Goal: Task Accomplishment & Management: Complete application form

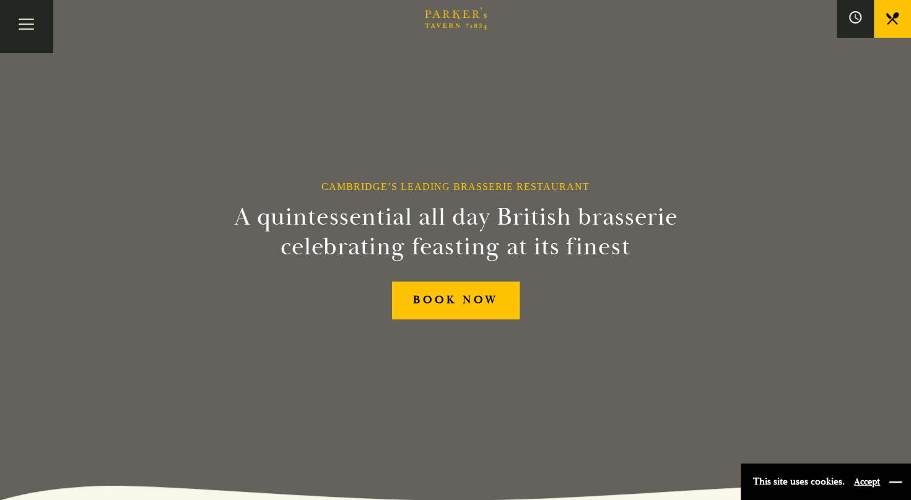
click at [897, 477] on button "button" at bounding box center [895, 482] width 12 height 12
click at [46, 25] on button "Toggle navigation" at bounding box center [26, 26] width 53 height 53
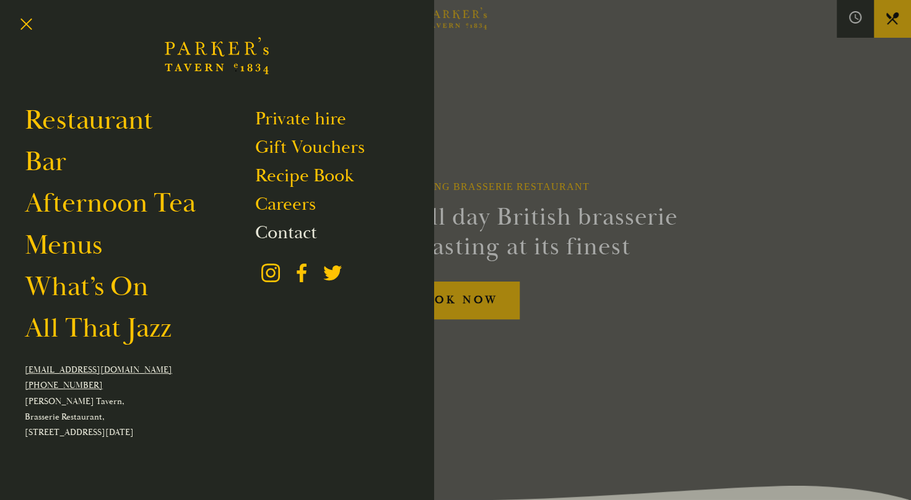
click at [290, 237] on link "Contact" at bounding box center [286, 233] width 62 height 24
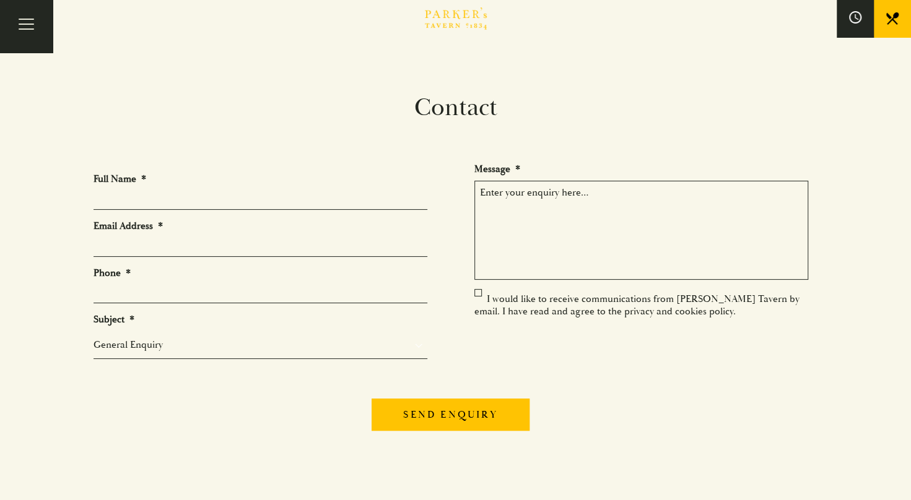
click at [347, 196] on input "Full Name *" at bounding box center [260, 200] width 334 height 19
type input "Christian Casper"
type input "crc@e.email"
type input "07889274824"
click at [596, 223] on textarea "Message *" at bounding box center [641, 230] width 334 height 99
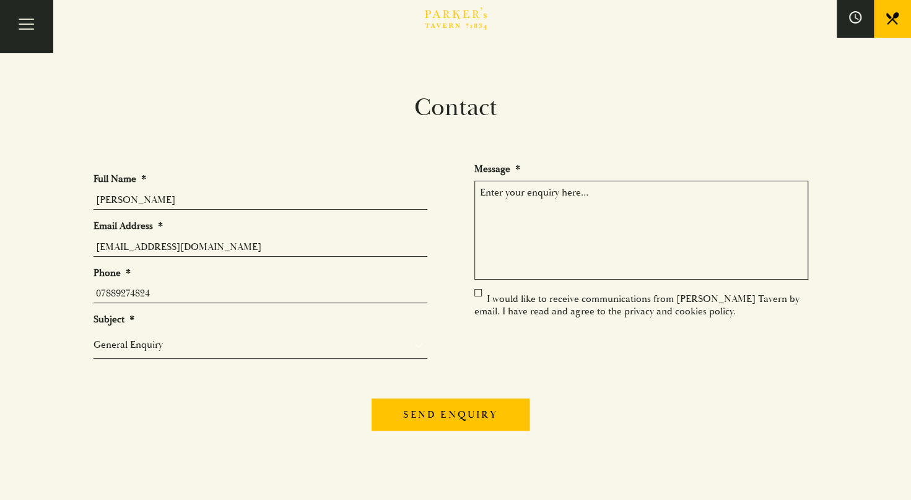
paste textarea "PA R K E R’ S P R I VAT E PA R T Y 3 - C O U R S E M E N U"
click at [227, 343] on select "General Enquiry Private Bookings Group Bookings Events" at bounding box center [260, 344] width 334 height 15
click at [93, 337] on select "General Enquiry Private Bookings Group Bookings Events" at bounding box center [260, 344] width 334 height 15
click at [478, 192] on textarea "PA R K E R’ S P R I VAT E PA R T Y 3 - C O U R S E M E N U" at bounding box center [641, 230] width 334 height 99
drag, startPoint x: 688, startPoint y: 252, endPoint x: 469, endPoint y: 208, distance: 223.5
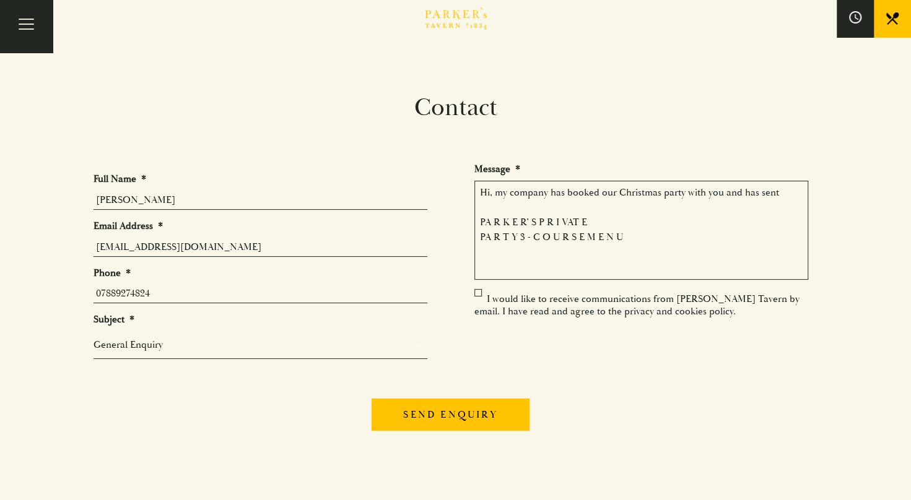
click at [469, 208] on ul "Full Name * Christian Casper Email Address * crc@e.email Phone * 07889274824 Su…" at bounding box center [455, 271] width 724 height 216
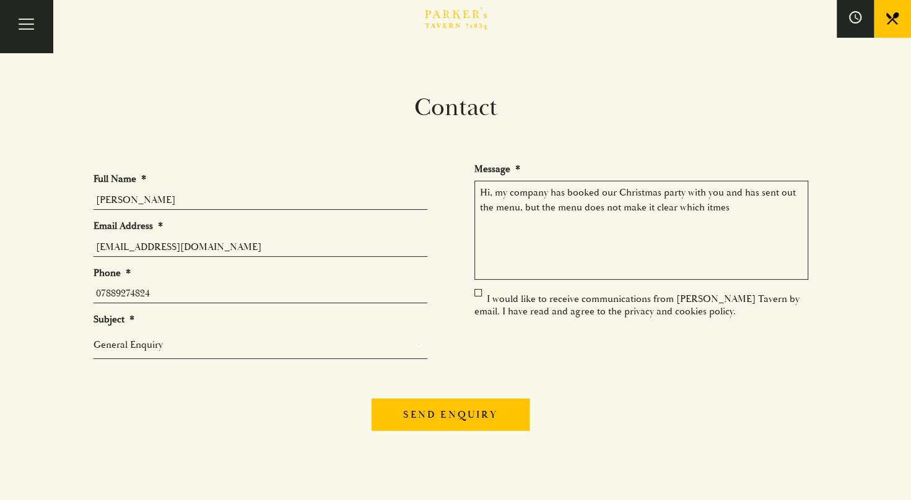
click at [494, 207] on textarea "Hi, my company has booked our Christmas party with you and has sent out the men…" at bounding box center [641, 230] width 334 height 99
click at [558, 209] on textarea "Hi, my company has booked our Christmas party with you and has sent out the 3-c…" at bounding box center [641, 230] width 334 height 99
drag, startPoint x: 614, startPoint y: 206, endPoint x: 804, endPoint y: 223, distance: 191.4
click at [804, 223] on textarea "Hi, my company has booked our Christmas party with you and has sent out the 3-c…" at bounding box center [641, 230] width 334 height 99
click at [693, 217] on textarea "Hi, my company has booked our Christmas party with you and has sent out the 3-c…" at bounding box center [641, 230] width 334 height 99
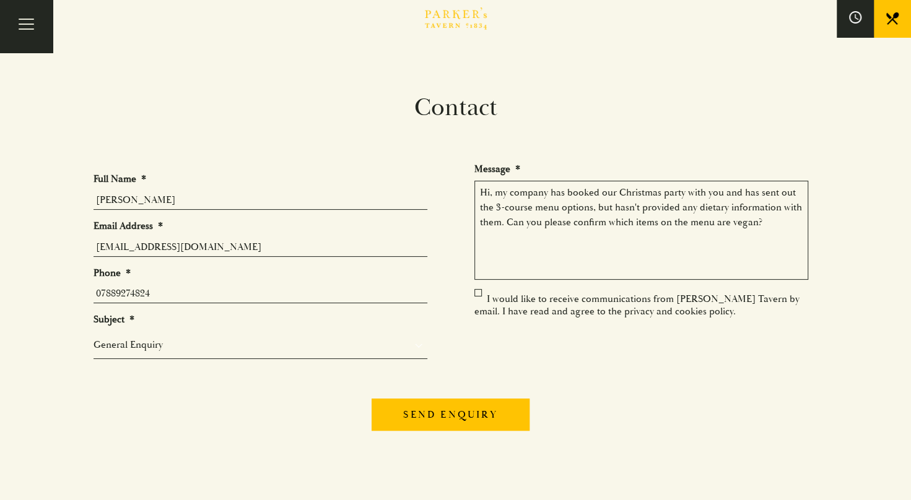
click at [771, 224] on textarea "Hi, my company has booked our Christmas party with you and has sent out the 3-c…" at bounding box center [641, 230] width 334 height 99
click at [620, 152] on div "Contact Full Name * Christian Casper Email Address * crc@e.email Phone * 078892…" at bounding box center [455, 270] width 743 height 354
drag, startPoint x: 614, startPoint y: 207, endPoint x: 501, endPoint y: 219, distance: 113.9
click at [501, 219] on textarea "Hi, my company has booked our Christmas party with you and has sent out the 3-c…" at bounding box center [641, 230] width 334 height 99
click at [587, 245] on textarea "Hi, my company has booked our Christmas party with you and has sent out the 3-c…" at bounding box center [641, 230] width 334 height 99
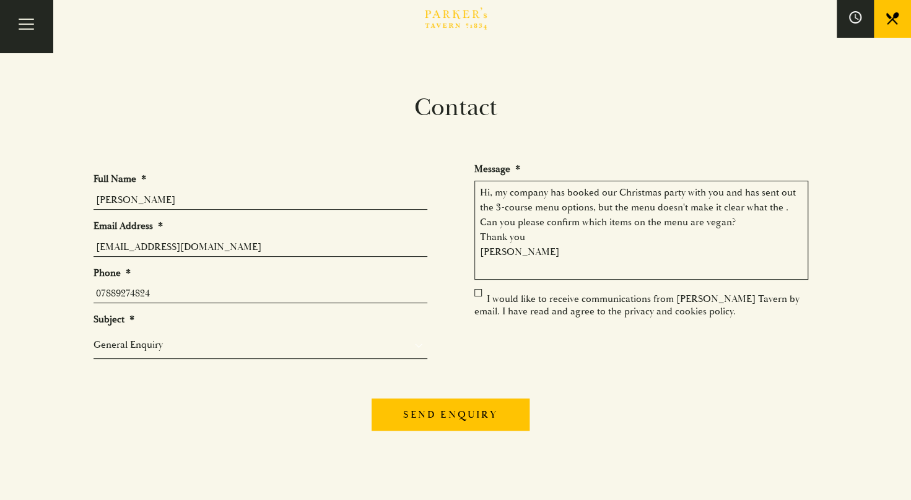
click at [700, 232] on textarea "Hi, my company has booked our Christmas party with you and has sent out the 3-c…" at bounding box center [641, 230] width 334 height 99
click at [783, 208] on textarea "Hi, my company has booked our Christmas party with you and has sent out the 3-c…" at bounding box center [641, 230] width 334 height 99
type textarea "Hi, my company has booked our Christmas party with you and has sent out the 3-c…"
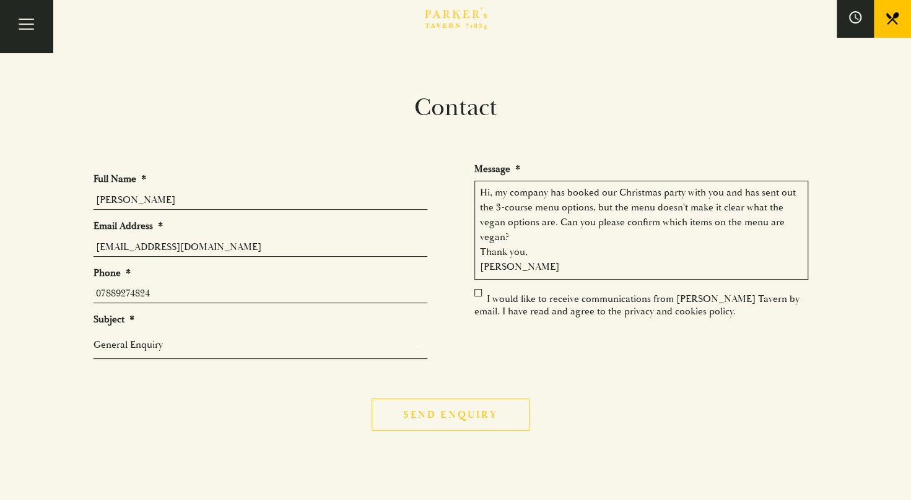
click at [467, 409] on input "Send enquiry" at bounding box center [449, 415] width 157 height 32
click at [437, 414] on input "Send enquiry" at bounding box center [440, 415] width 157 height 32
click at [845, 100] on section "Contact Full Name * Christian Casper Email Address * crc@e.email Phone * 078892…" at bounding box center [455, 385] width 911 height 584
click at [847, 115] on section "Contact Full Name * Christian Casper Email Address * crc@e.email Phone * 078892…" at bounding box center [455, 385] width 911 height 584
click at [849, 94] on section "Contact Full Name * Christian Casper Email Address * crc@e.email Phone * 078892…" at bounding box center [455, 385] width 911 height 584
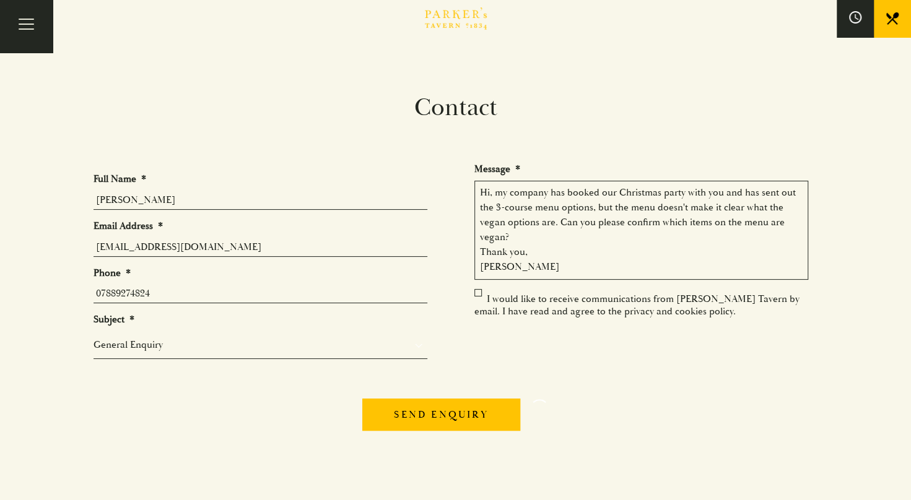
drag, startPoint x: 568, startPoint y: 253, endPoint x: 437, endPoint y: 134, distance: 177.5
click at [437, 134] on div "Contact Full Name * Christian Casper Email Address * crc@e.email Phone * 078892…" at bounding box center [455, 270] width 743 height 354
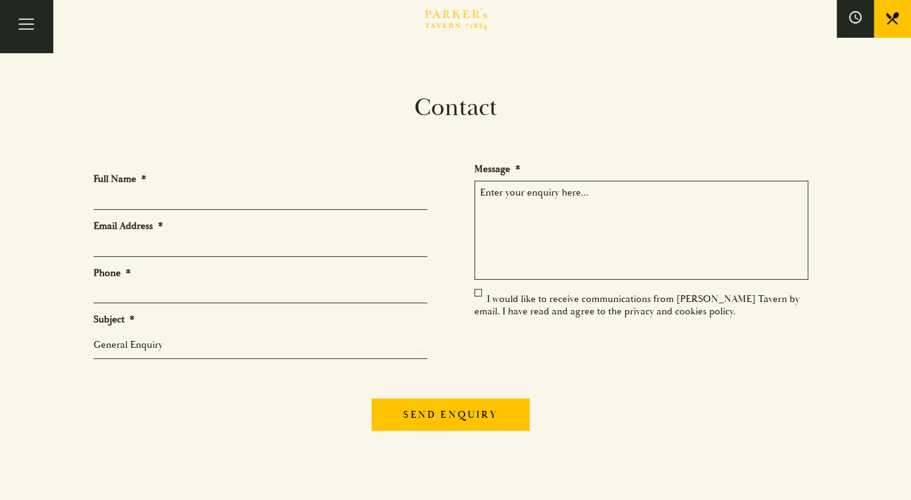
click at [274, 186] on li "Full Name *" at bounding box center [265, 191] width 344 height 37
click at [272, 199] on input "Full Name *" at bounding box center [260, 200] width 334 height 19
type input "Christian Casper"
type input "crc@e.email"
type input "07889274824"
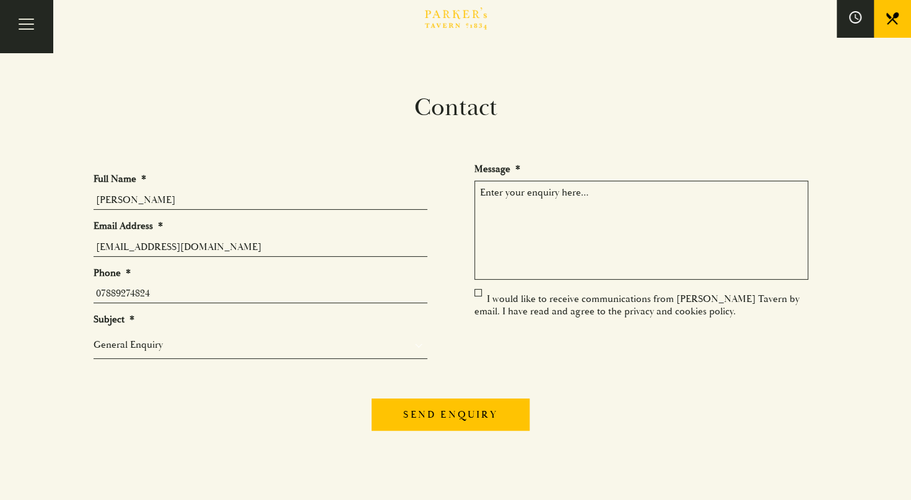
click at [518, 250] on textarea "Message *" at bounding box center [641, 230] width 334 height 99
paste textarea "Hi, my company has booked our Christmas party with you and has sent out the 3-c…"
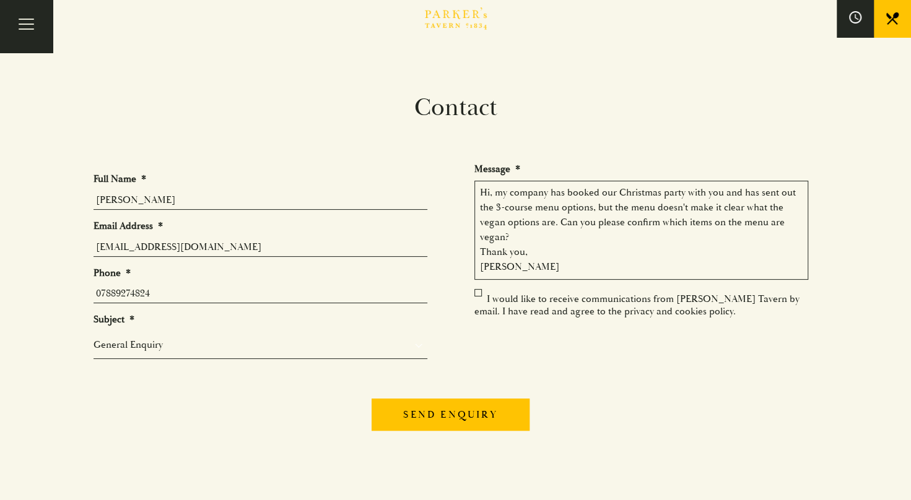
type textarea "Hi, my company has booked our Christmas party with you and has sent out the 3-c…"
click at [458, 406] on input "Send enquiry" at bounding box center [449, 415] width 157 height 32
